Goal: Check status: Check status

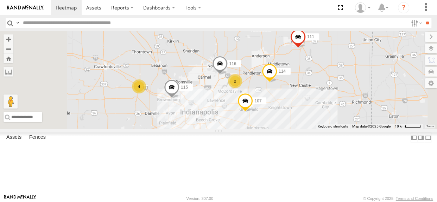
click at [146, 94] on div "4" at bounding box center [139, 87] width 14 height 14
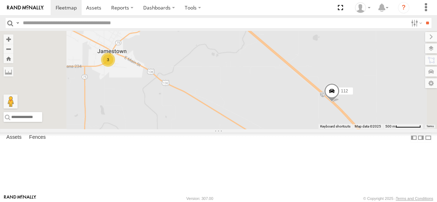
click at [115, 67] on div "3" at bounding box center [108, 60] width 14 height 14
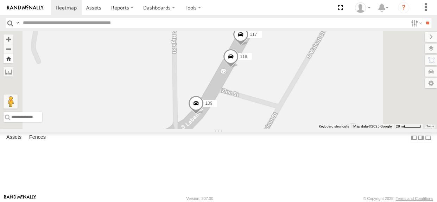
click at [13, 60] on button "Zoom Home" at bounding box center [9, 59] width 10 height 10
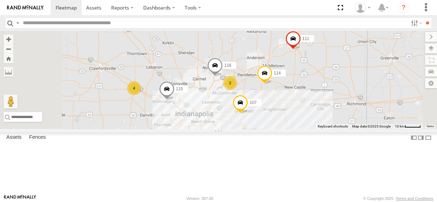
drag, startPoint x: 287, startPoint y: 131, endPoint x: 281, endPoint y: 133, distance: 6.2
click at [281, 129] on div "114 116 2 4 107 115 111" at bounding box center [218, 80] width 437 height 98
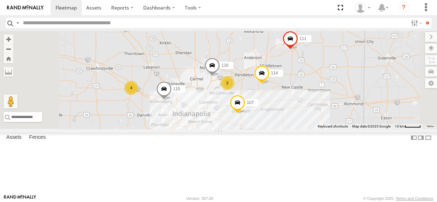
drag, startPoint x: 274, startPoint y: 92, endPoint x: 270, endPoint y: 92, distance: 3.9
click at [270, 92] on div "114 116 2 4 107 115 111" at bounding box center [218, 80] width 437 height 98
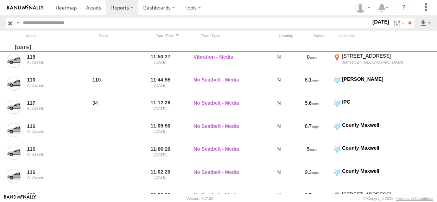
scroll to position [415, 0]
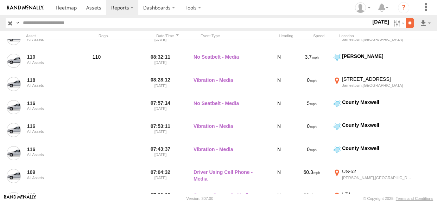
click at [409, 25] on input "**" at bounding box center [410, 23] width 8 height 10
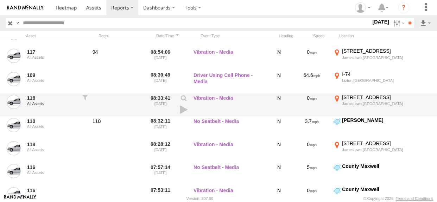
scroll to position [490, 0]
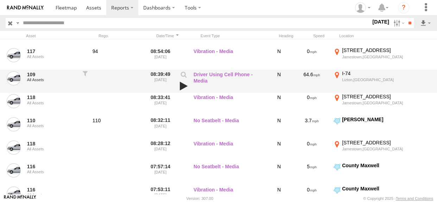
click at [185, 87] on link at bounding box center [184, 86] width 12 height 10
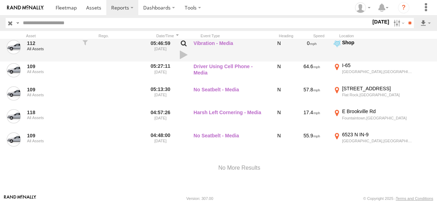
scroll to position [777, 0]
